Goal: Navigation & Orientation: Find specific page/section

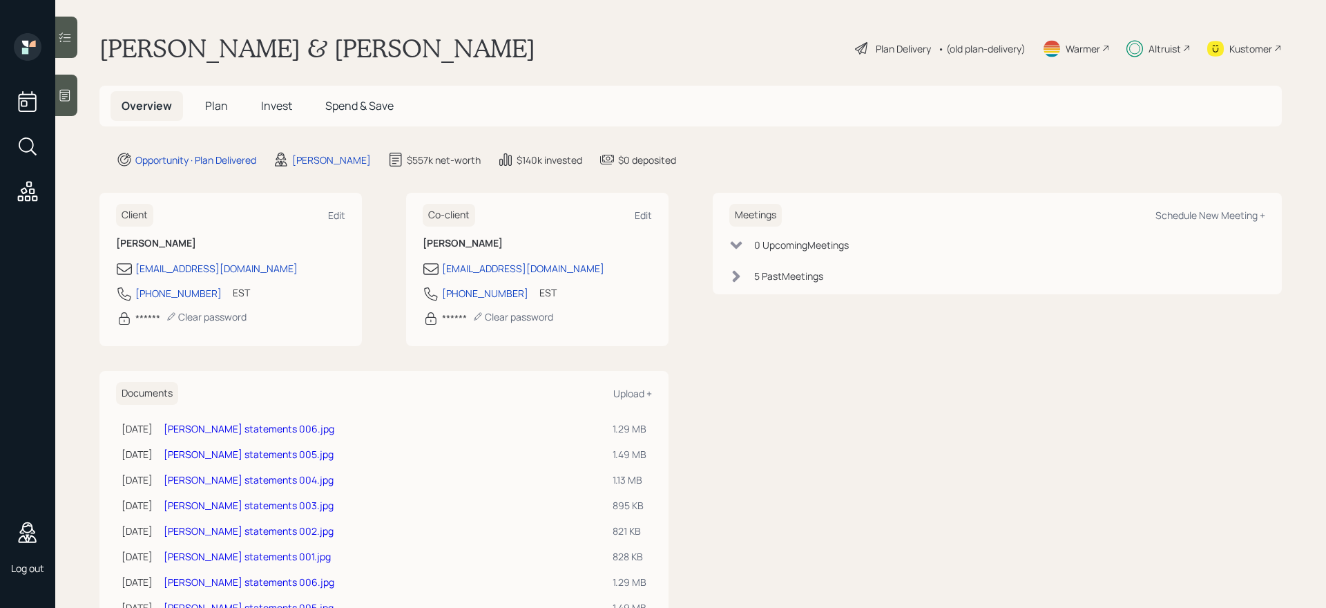
click at [369, 110] on span "Spend & Save" at bounding box center [359, 105] width 68 height 15
